Goal: Navigation & Orientation: Find specific page/section

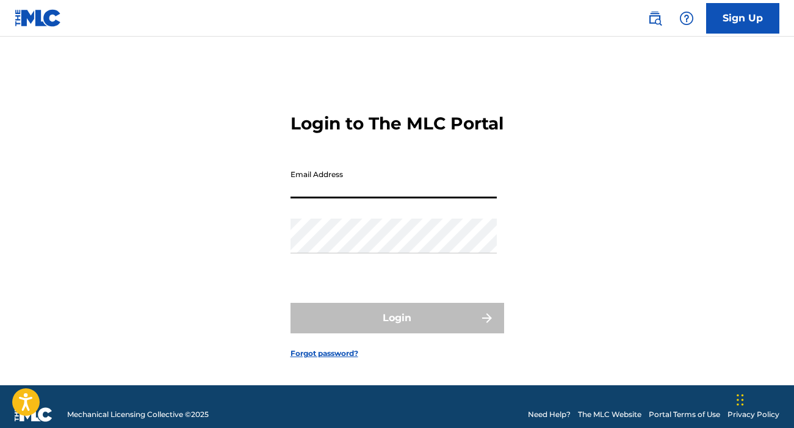
type input "[EMAIL_ADDRESS][DOMAIN_NAME]"
click at [397, 332] on button "Login" at bounding box center [397, 318] width 214 height 31
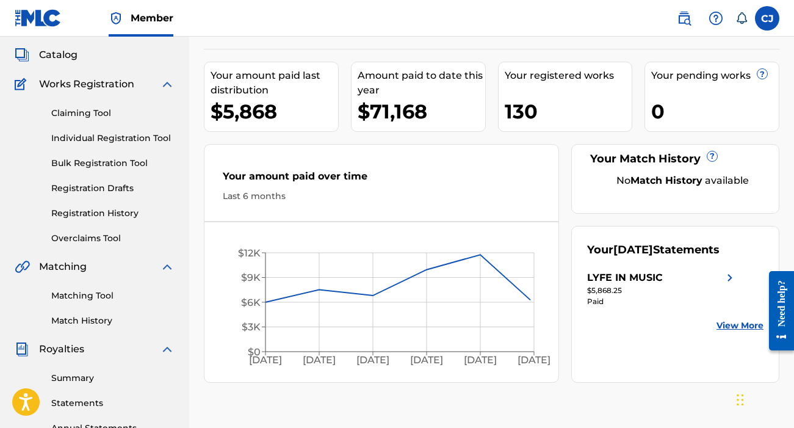
scroll to position [64, 0]
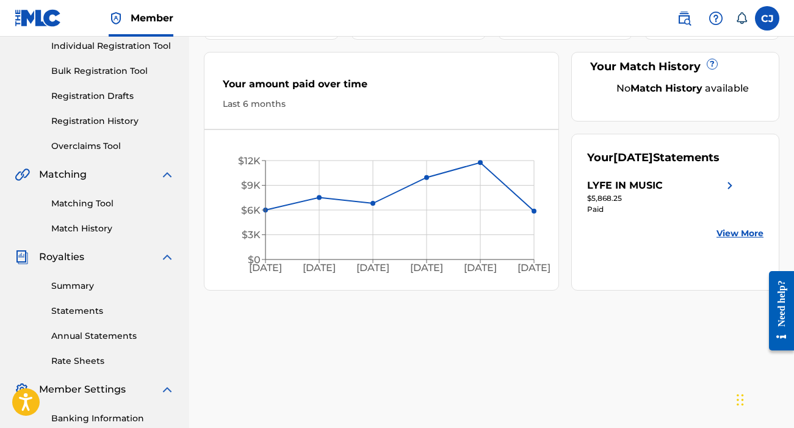
scroll to position [166, 0]
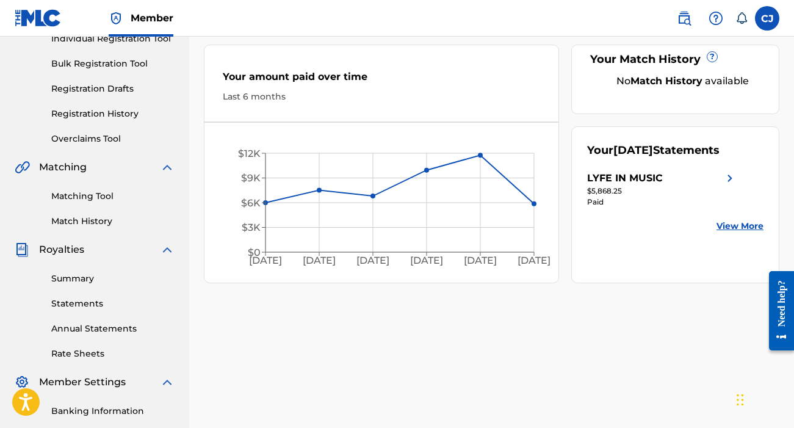
click at [92, 222] on link "Match History" at bounding box center [112, 221] width 123 height 13
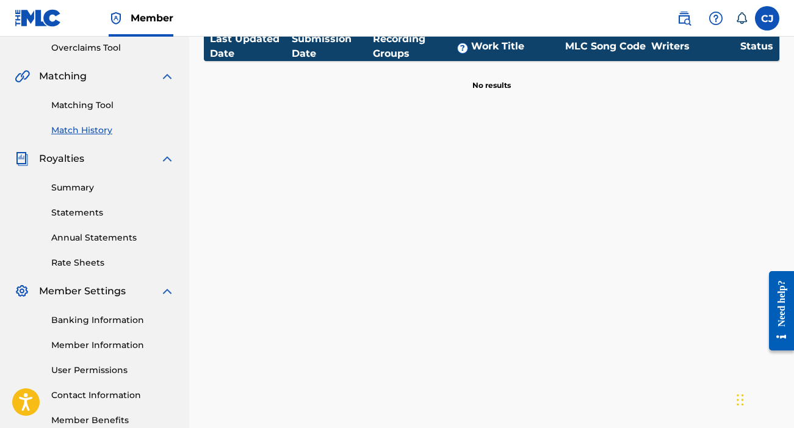
scroll to position [257, 0]
click at [101, 237] on link "Annual Statements" at bounding box center [112, 237] width 123 height 13
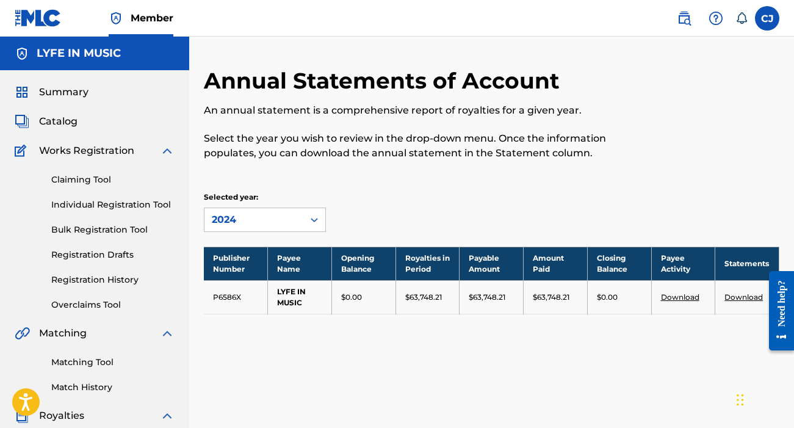
click at [67, 120] on span "Catalog" at bounding box center [58, 121] width 38 height 15
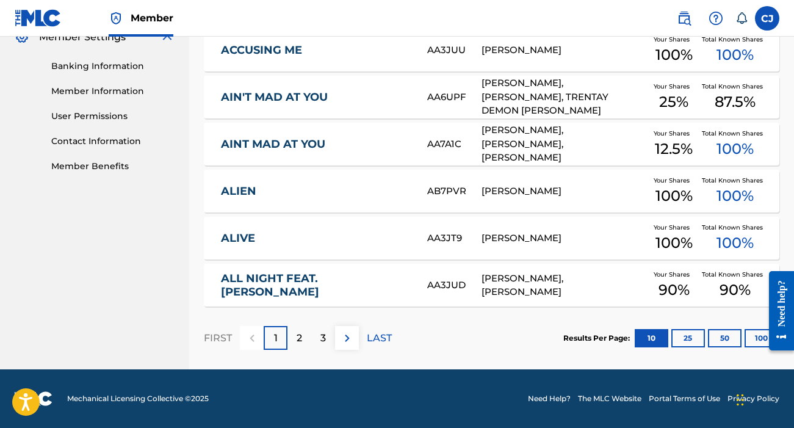
scroll to position [511, 0]
click at [297, 333] on p "2" at bounding box center [298, 338] width 5 height 15
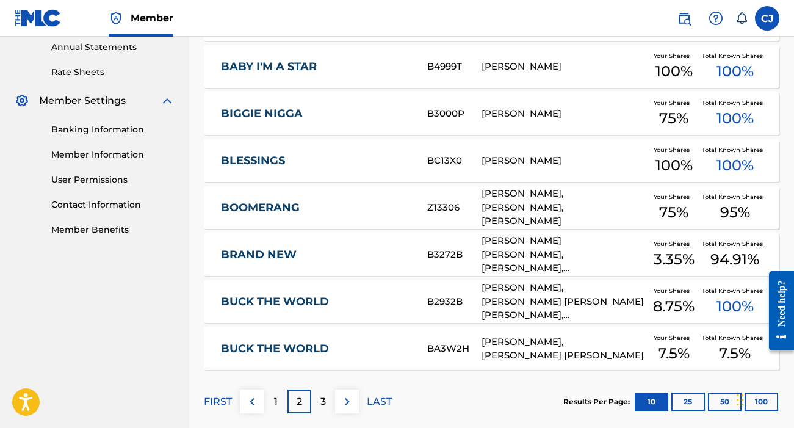
scroll to position [457, 0]
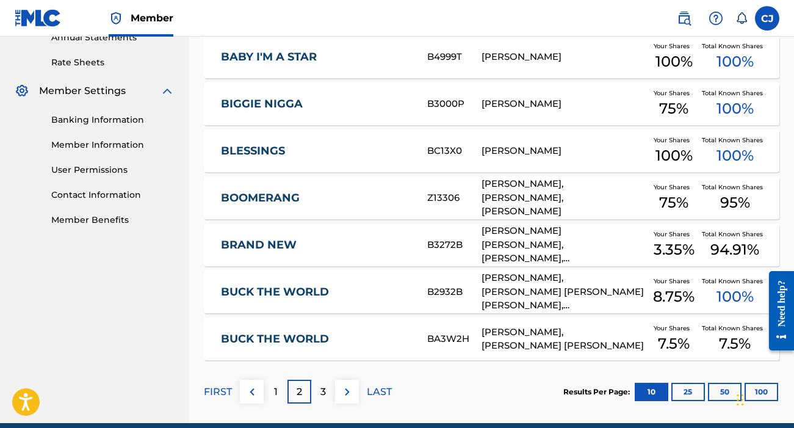
click at [272, 387] on div "1" at bounding box center [276, 391] width 24 height 24
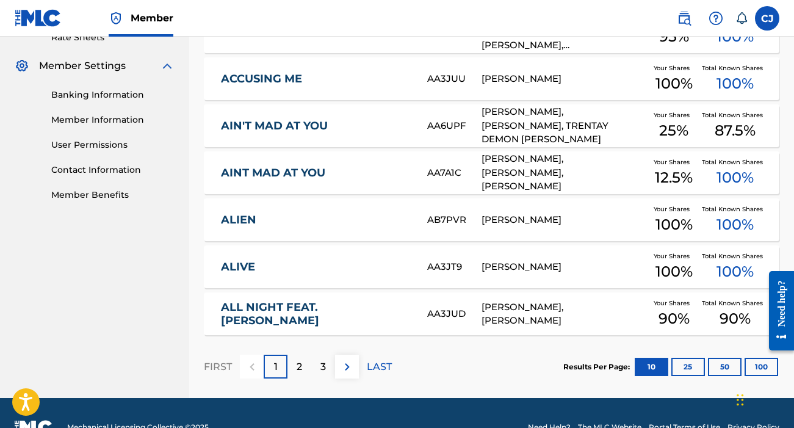
scroll to position [486, 0]
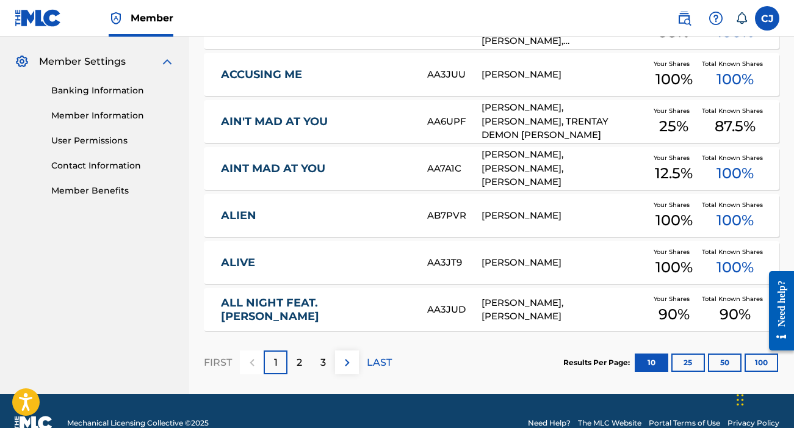
click at [296, 359] on p "2" at bounding box center [298, 362] width 5 height 15
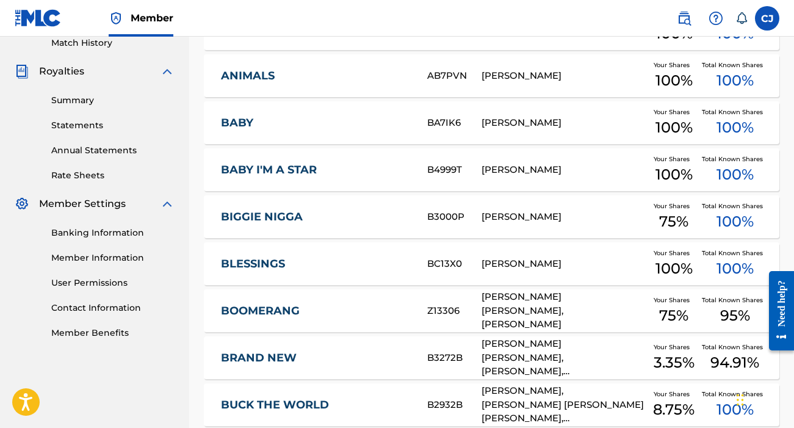
scroll to position [350, 0]
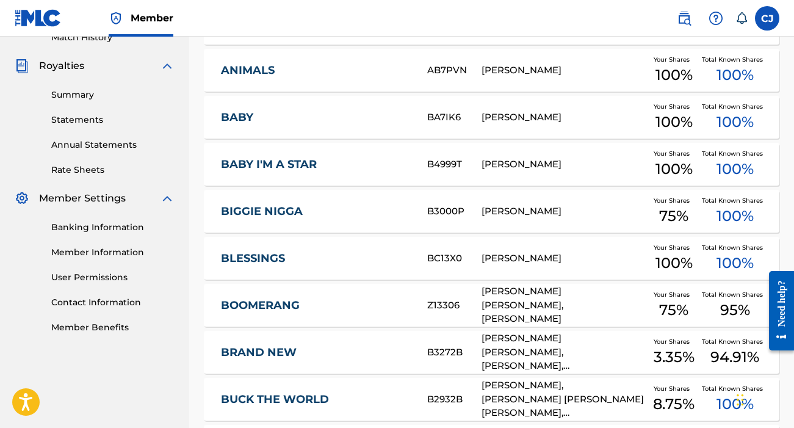
click at [280, 212] on link "BIGGIE NIGGA" at bounding box center [316, 211] width 190 height 14
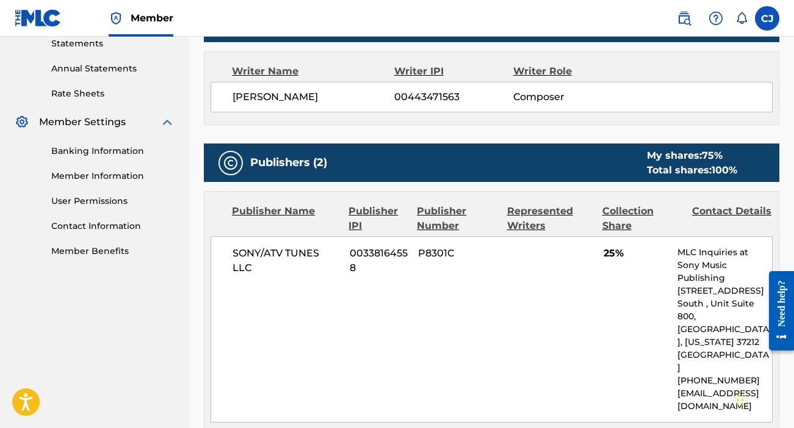
scroll to position [427, 0]
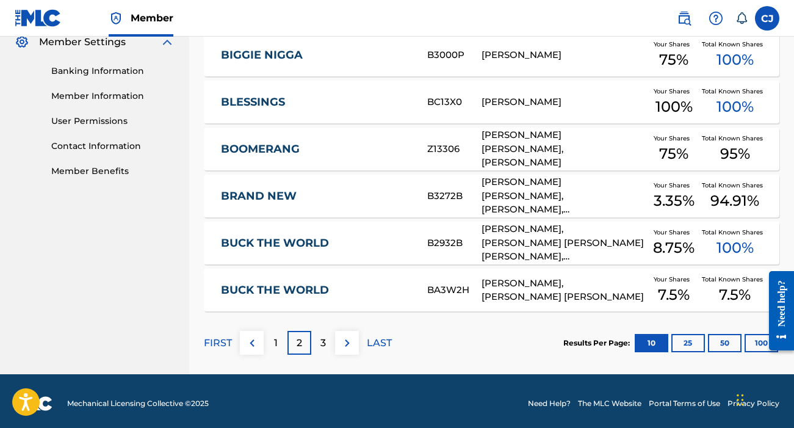
scroll to position [507, 0]
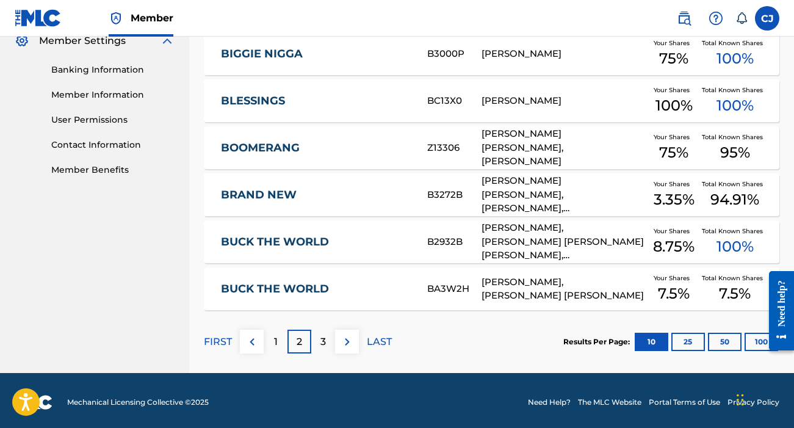
click at [323, 334] on p "3" at bounding box center [322, 341] width 5 height 15
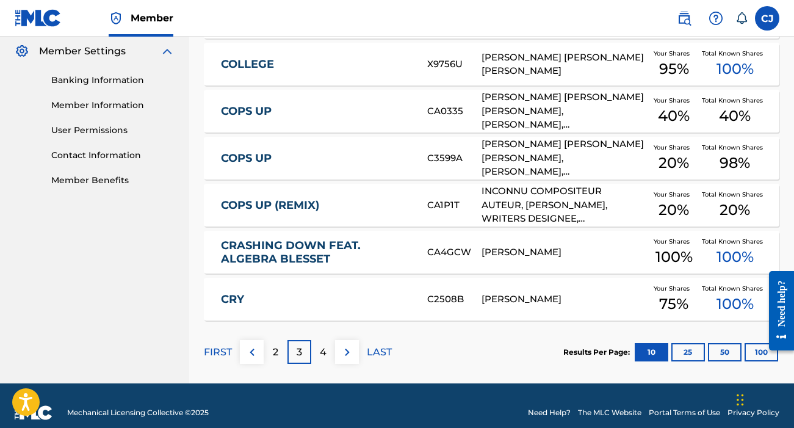
scroll to position [501, 0]
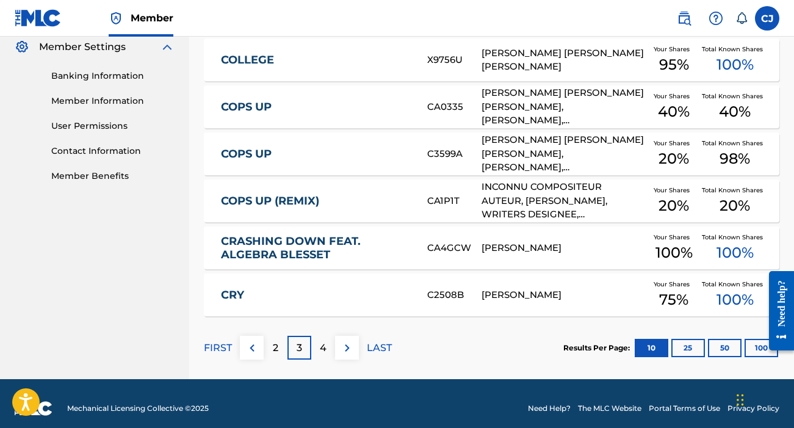
click at [325, 345] on p "4" at bounding box center [323, 347] width 7 height 15
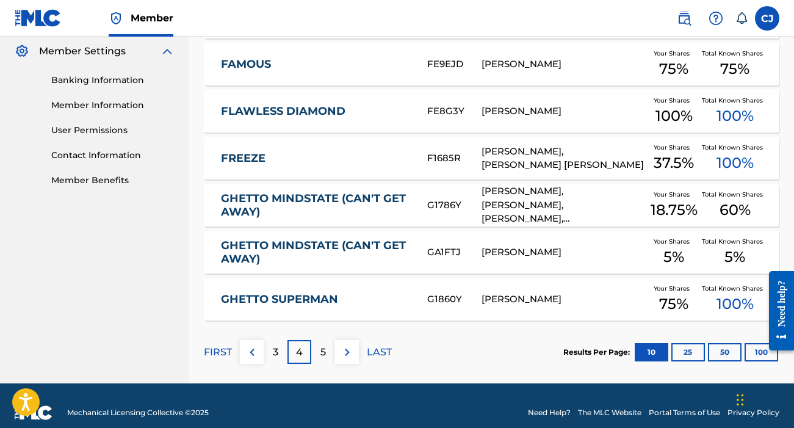
scroll to position [489, 0]
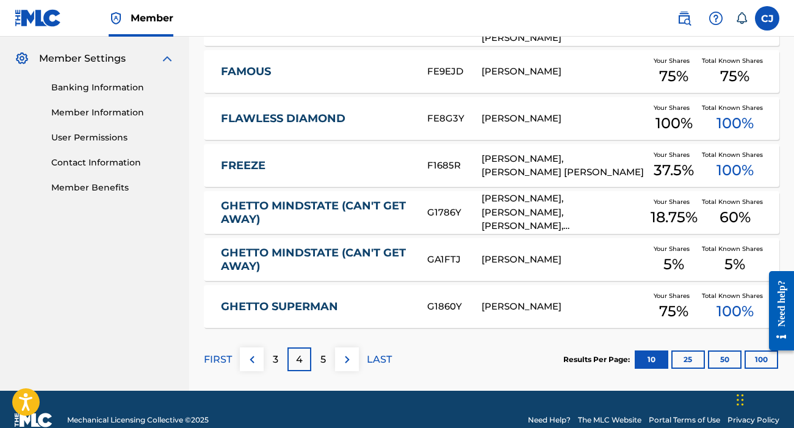
click at [107, 134] on link "User Permissions" at bounding box center [112, 137] width 123 height 13
